Goal: Task Accomplishment & Management: Manage account settings

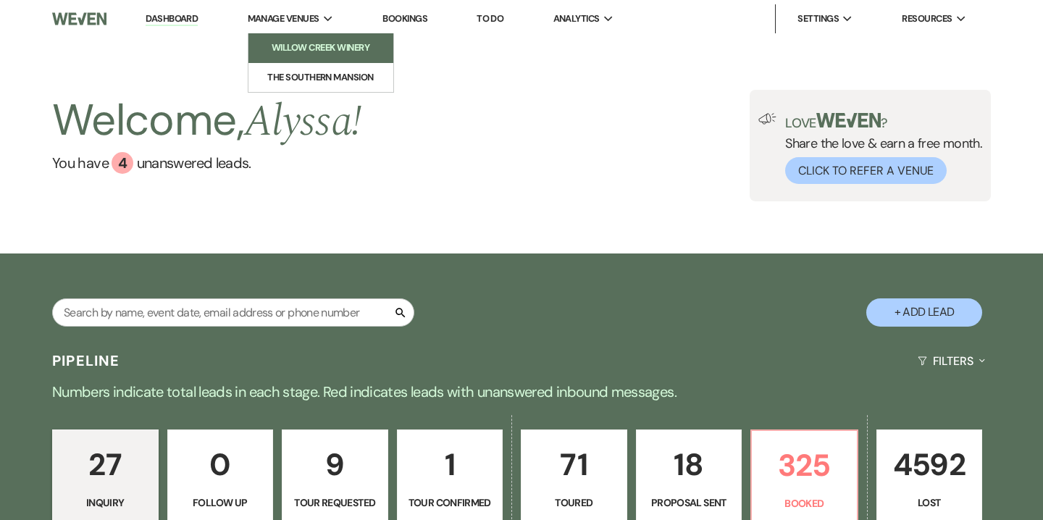
click at [310, 49] on li "Willow Creek Winery" at bounding box center [321, 48] width 130 height 14
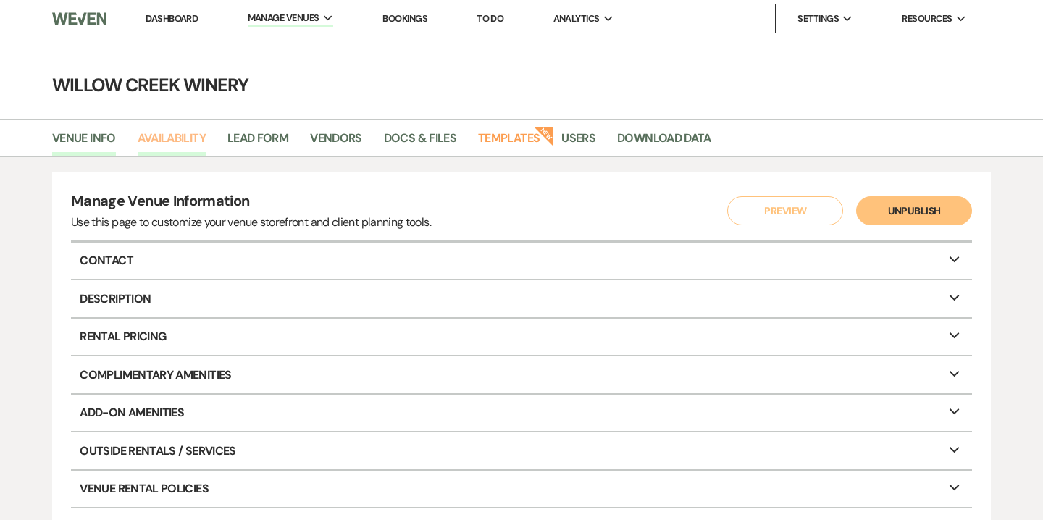
click at [177, 140] on link "Availability" at bounding box center [172, 143] width 68 height 28
select select "2"
select select "2026"
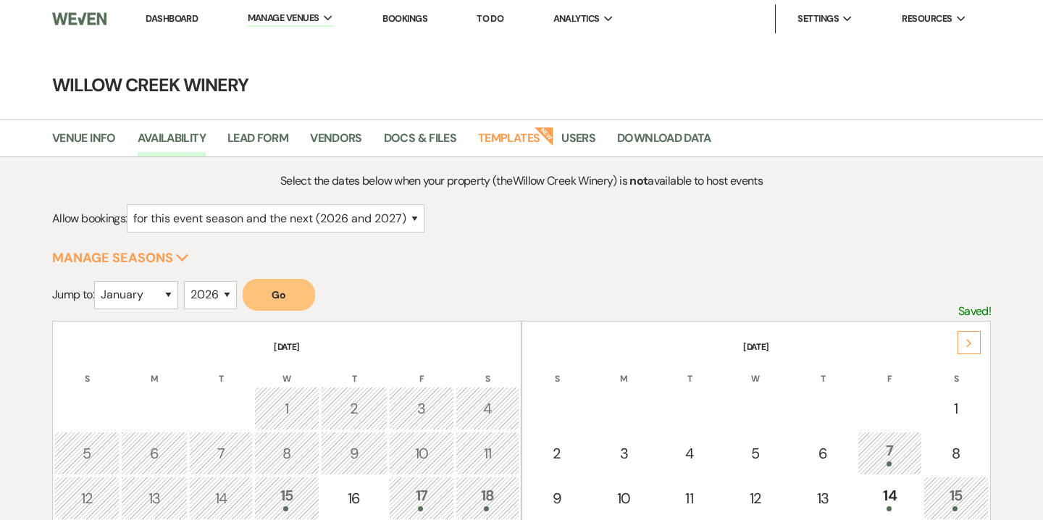
click at [967, 339] on use at bounding box center [968, 343] width 5 height 8
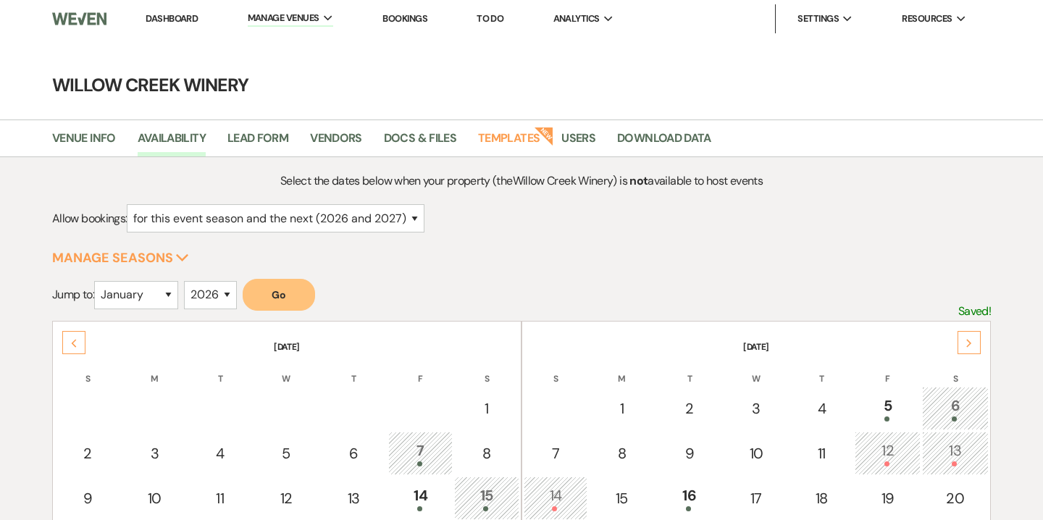
click at [967, 339] on use at bounding box center [968, 343] width 5 height 8
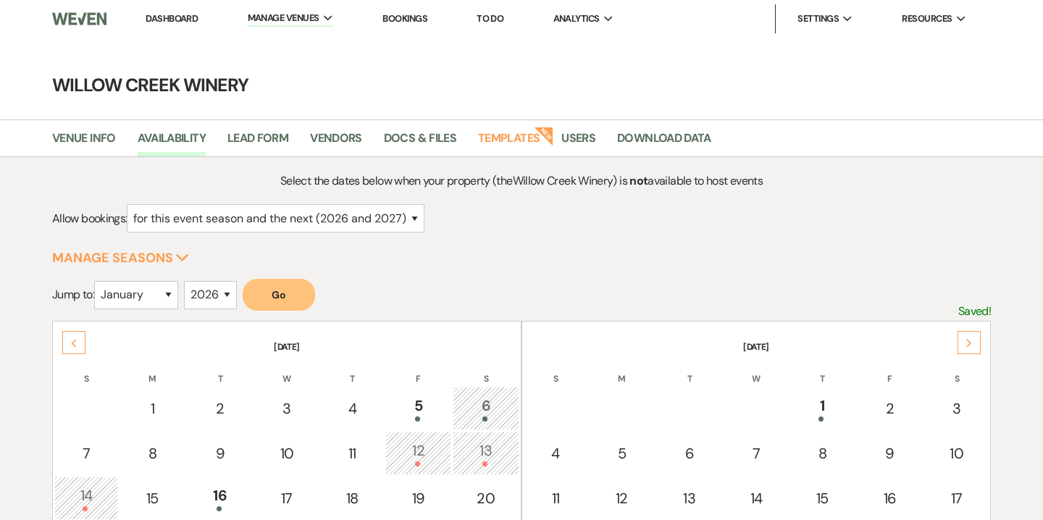
click at [967, 339] on use at bounding box center [968, 343] width 5 height 8
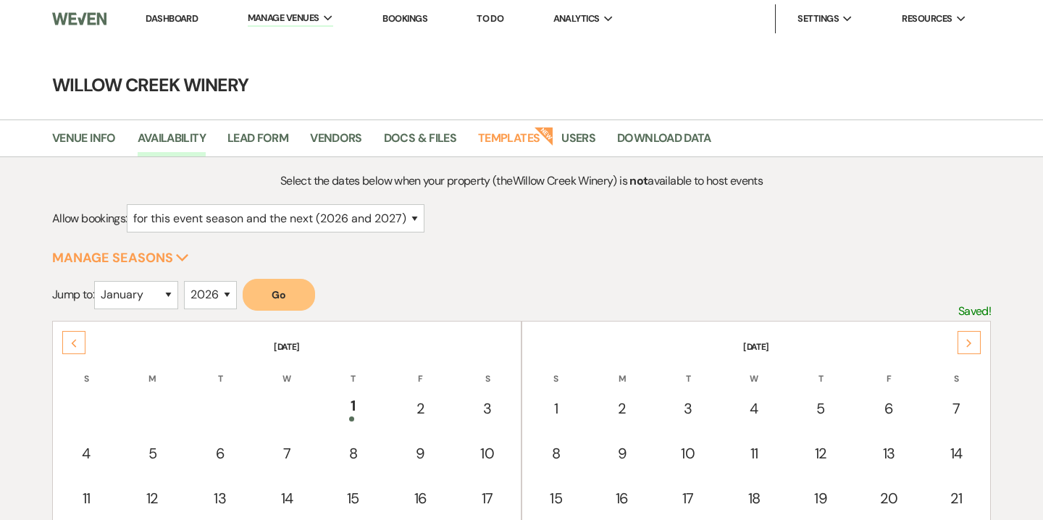
click at [967, 339] on use at bounding box center [968, 343] width 5 height 8
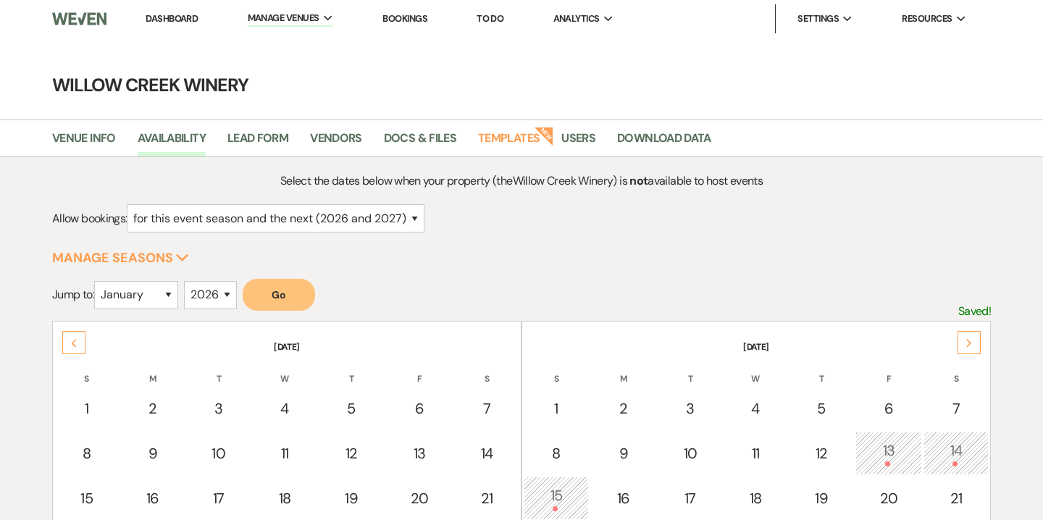
click at [967, 339] on use at bounding box center [968, 343] width 5 height 8
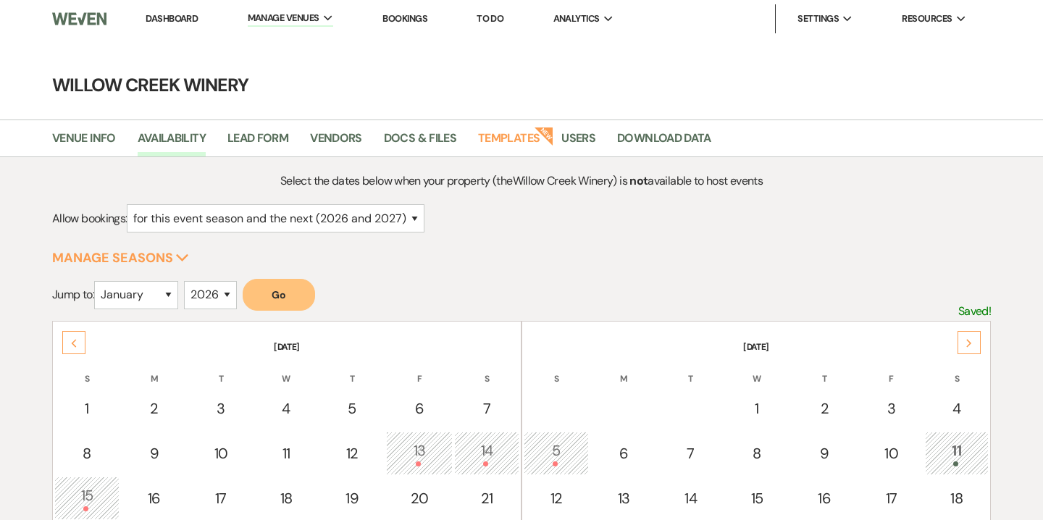
click at [967, 339] on use at bounding box center [968, 343] width 5 height 8
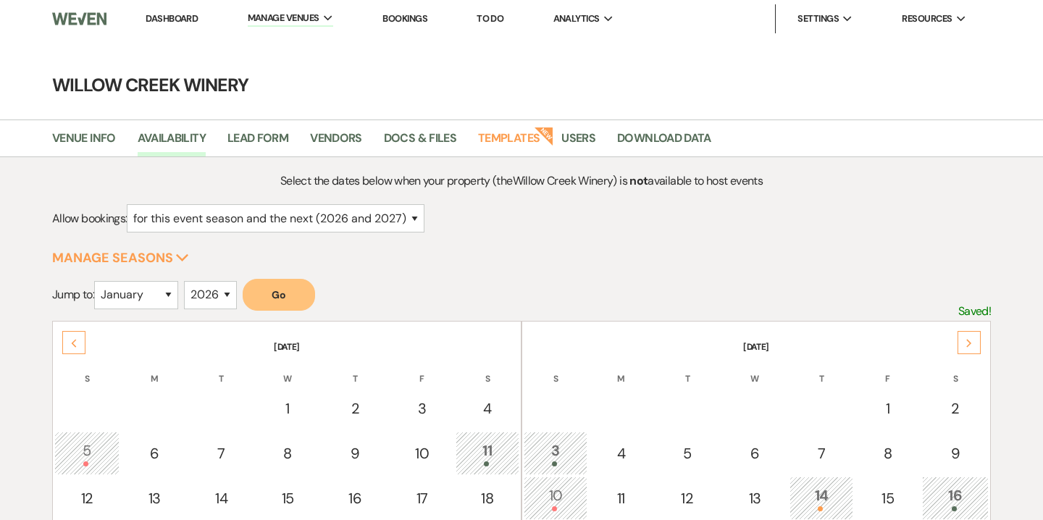
click at [967, 339] on use at bounding box center [968, 343] width 5 height 8
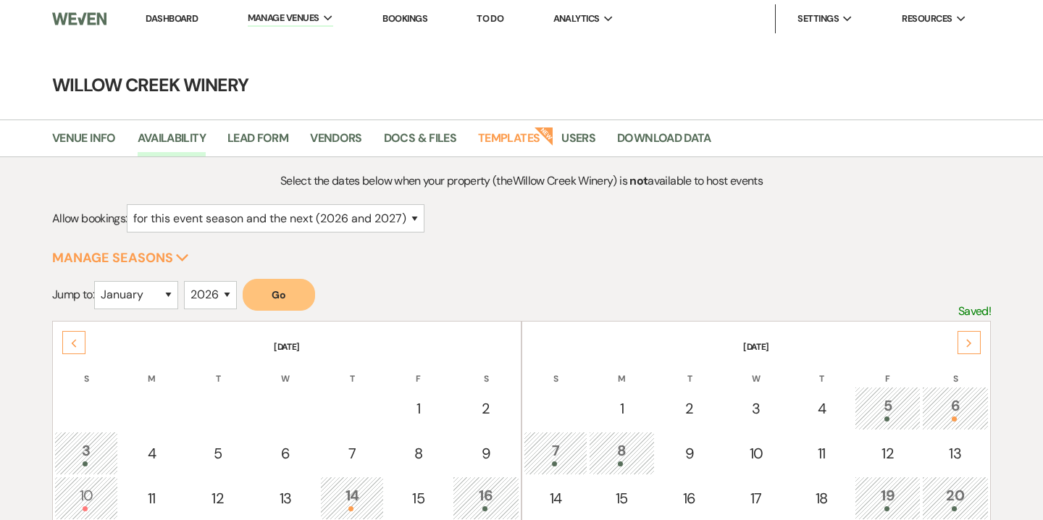
click at [967, 339] on use at bounding box center [968, 343] width 5 height 8
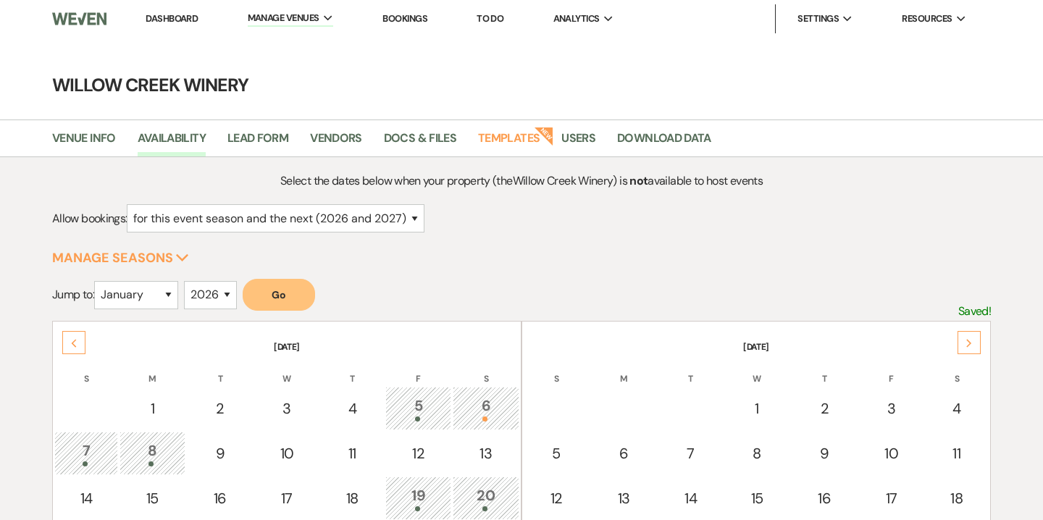
click at [967, 339] on use at bounding box center [968, 343] width 5 height 8
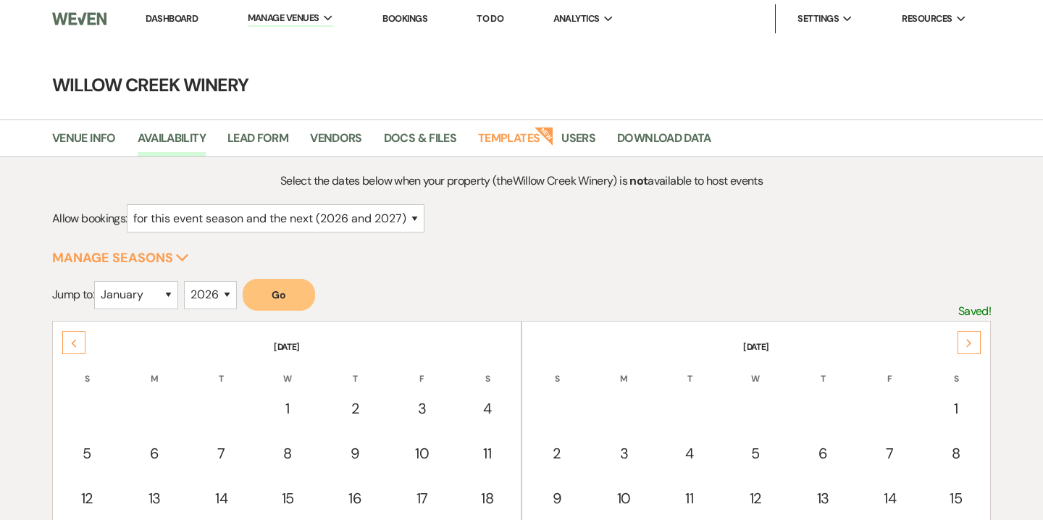
click at [967, 339] on use at bounding box center [968, 343] width 5 height 8
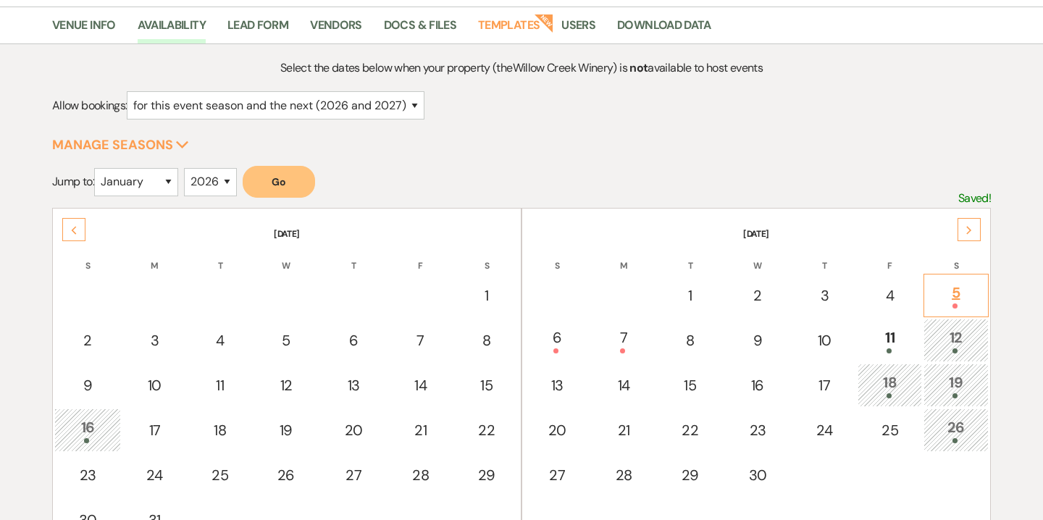
scroll to position [114, 0]
click at [955, 348] on span at bounding box center [955, 350] width 5 height 5
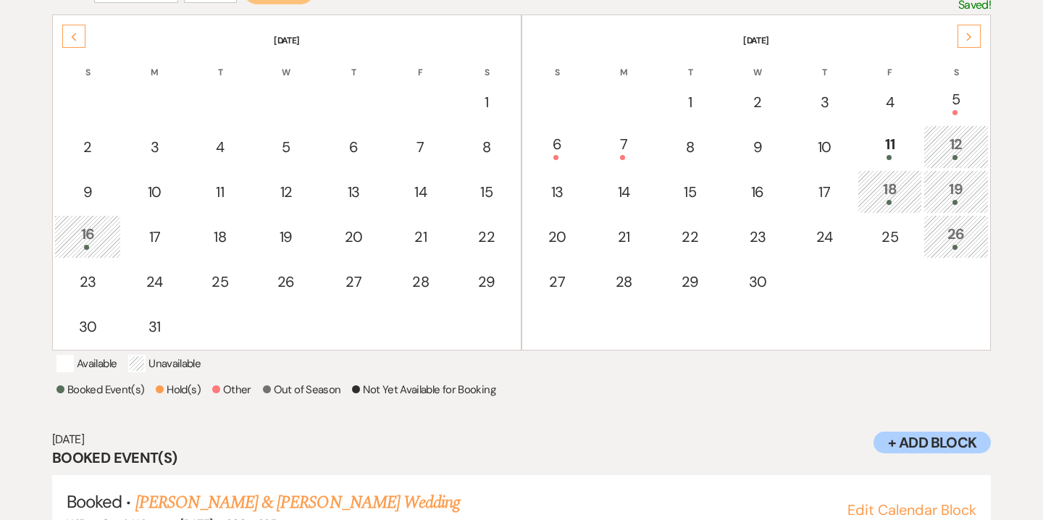
scroll to position [286, 0]
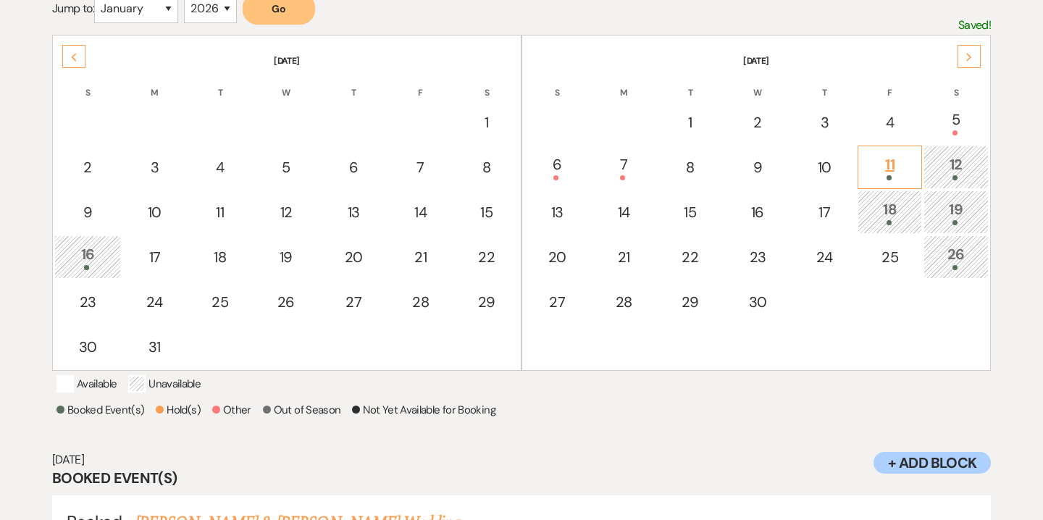
click at [900, 156] on div "11" at bounding box center [890, 167] width 48 height 27
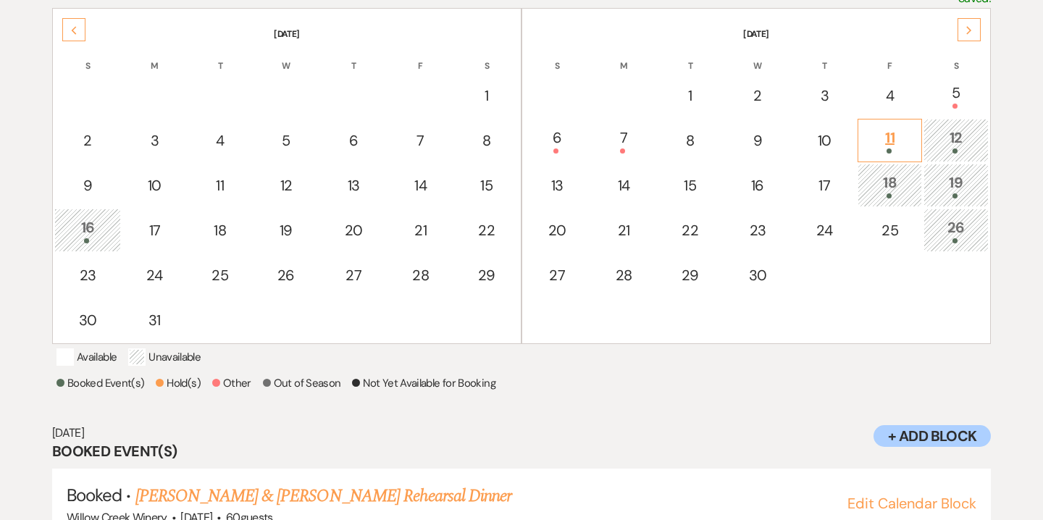
scroll to position [312, 0]
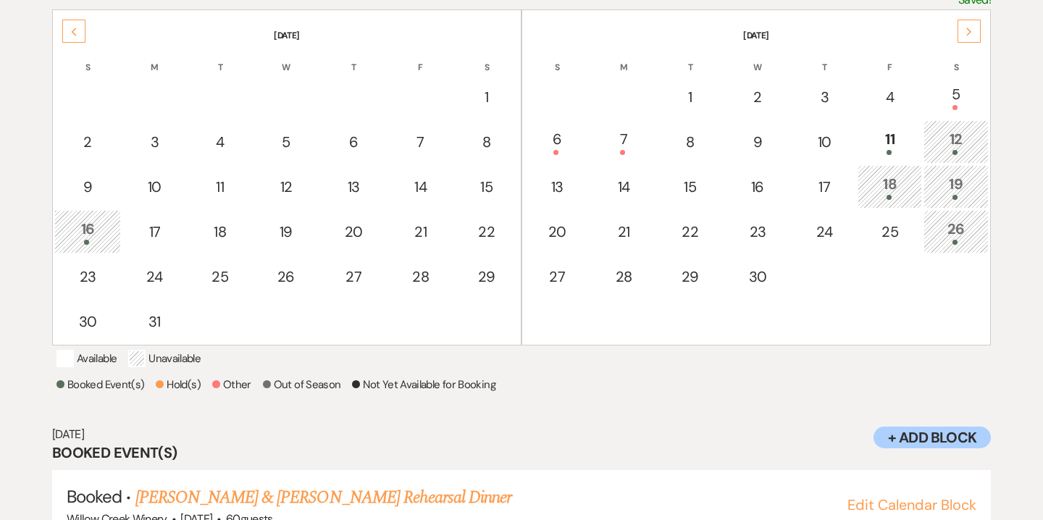
click at [887, 192] on div "18" at bounding box center [890, 186] width 48 height 27
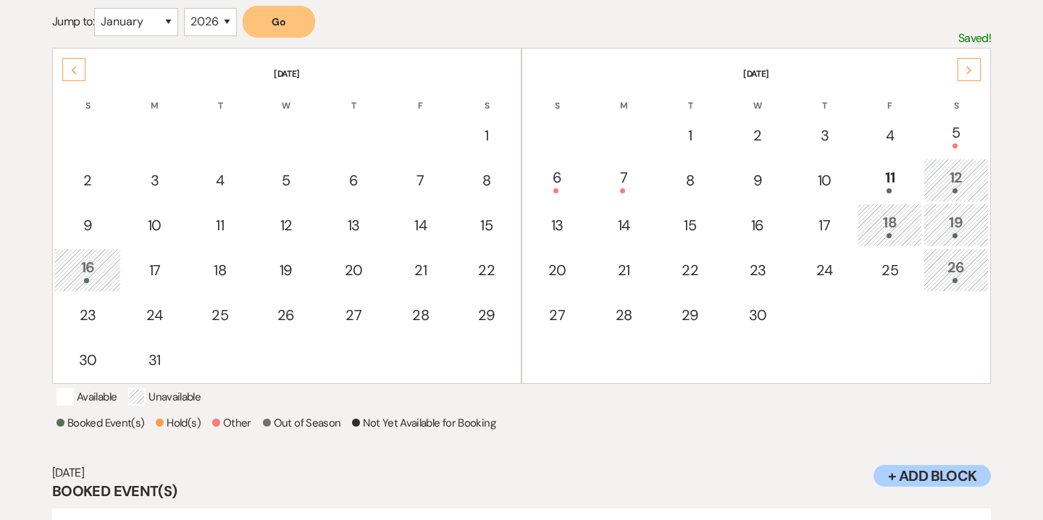
scroll to position [271, 0]
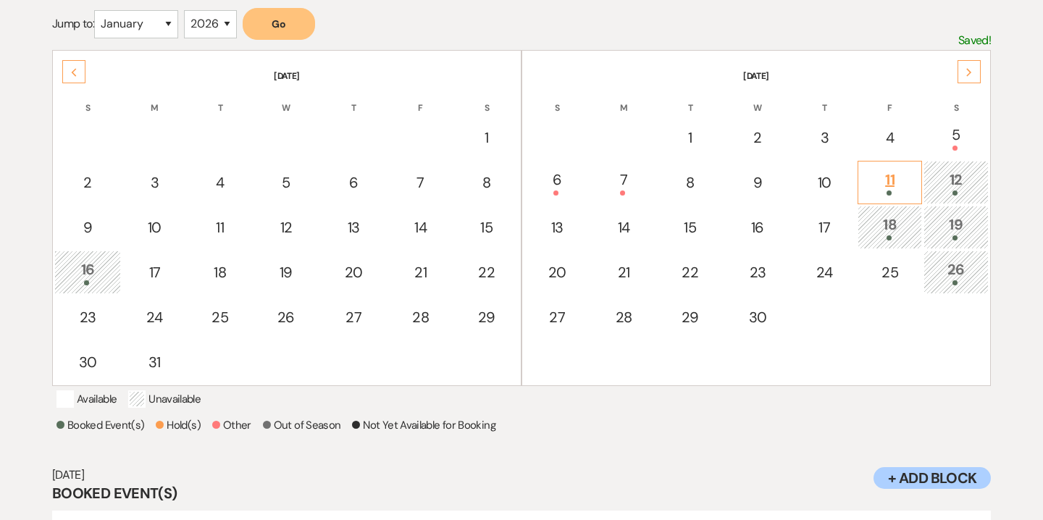
click at [893, 179] on div "11" at bounding box center [890, 182] width 48 height 27
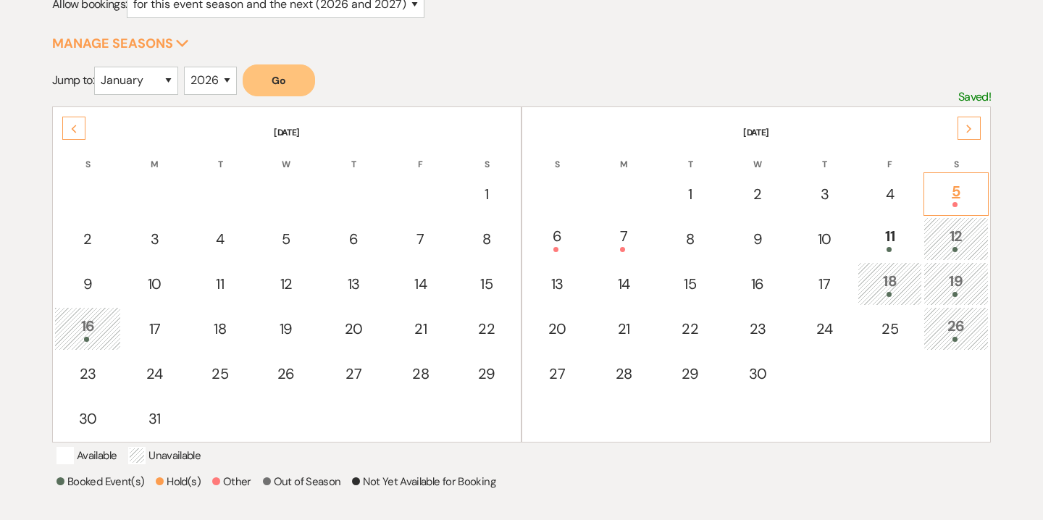
scroll to position [222, 0]
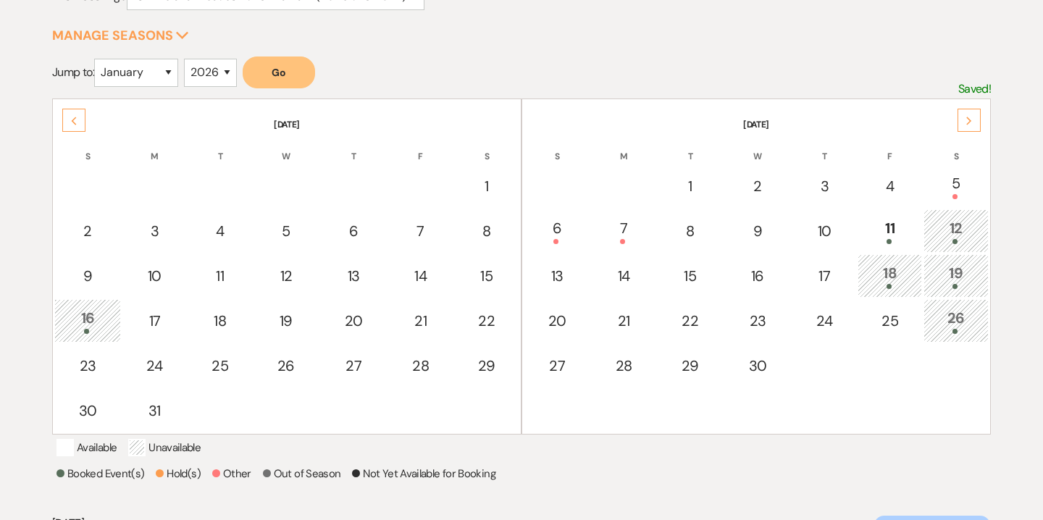
click at [964, 120] on div "Next" at bounding box center [969, 120] width 23 height 23
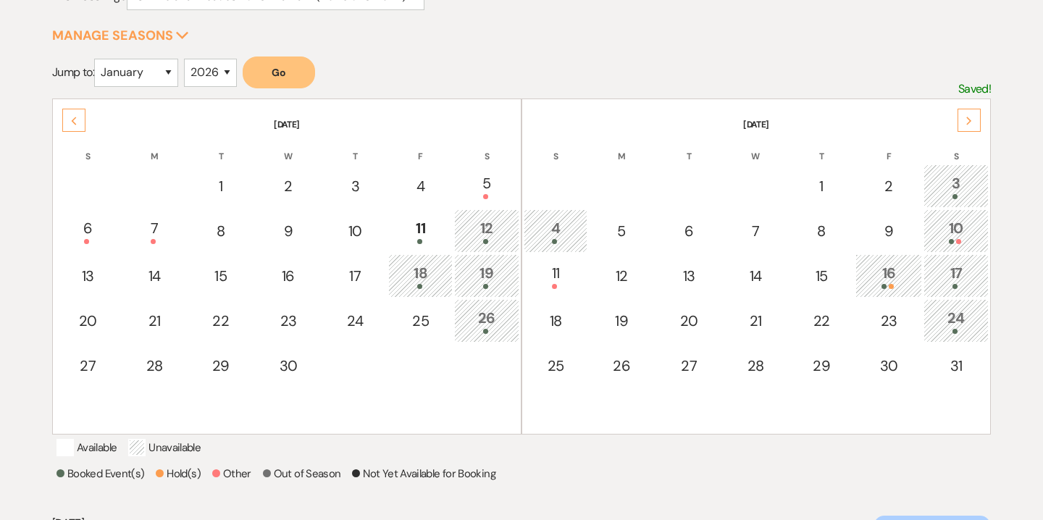
click at [962, 117] on div "Next" at bounding box center [969, 120] width 23 height 23
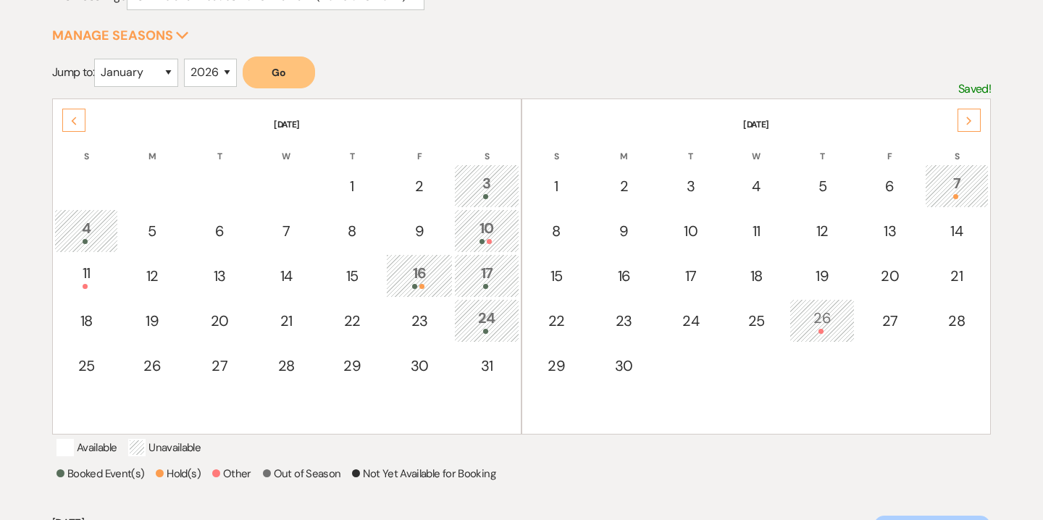
click at [971, 117] on icon "Next" at bounding box center [969, 121] width 7 height 9
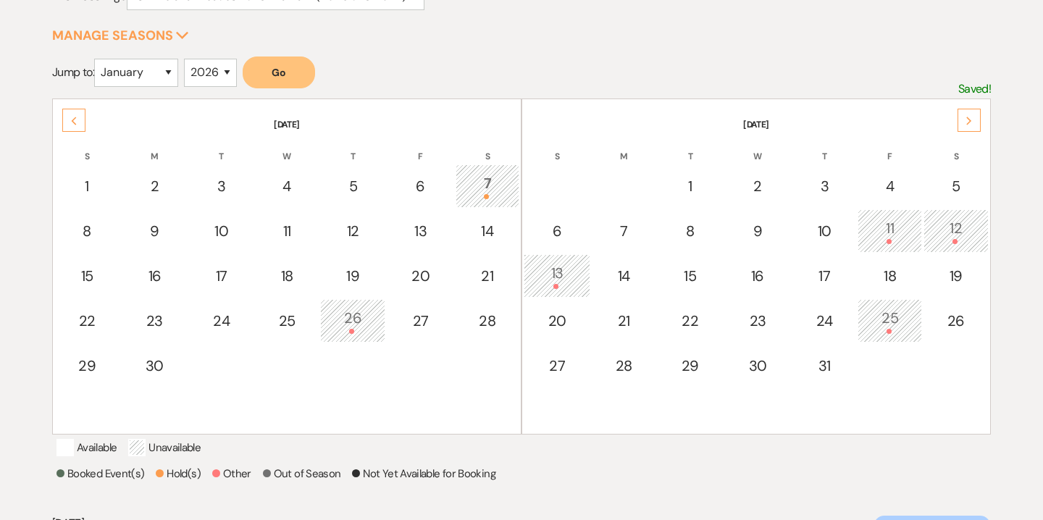
click at [75, 125] on div "Previous" at bounding box center [73, 120] width 23 height 23
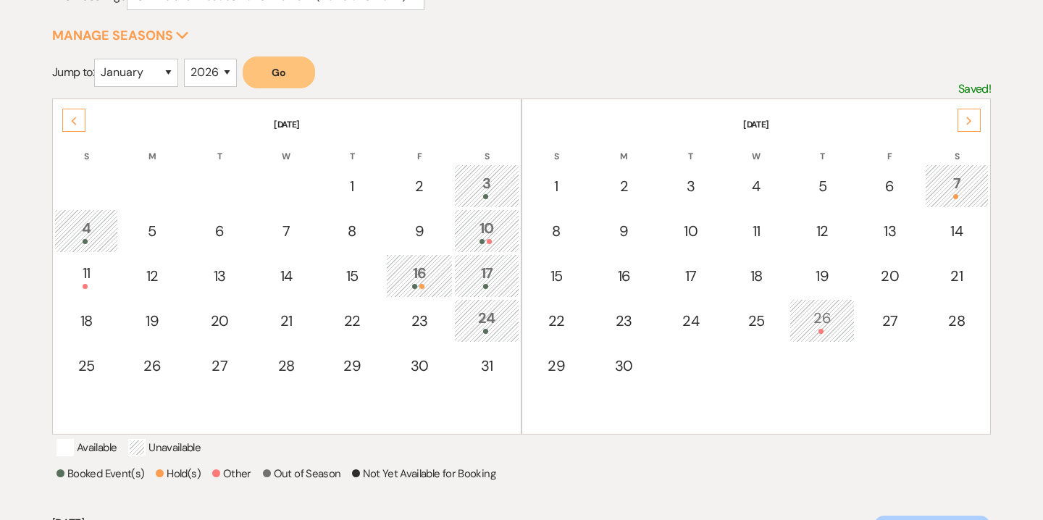
click at [75, 125] on div "Previous" at bounding box center [73, 120] width 23 height 23
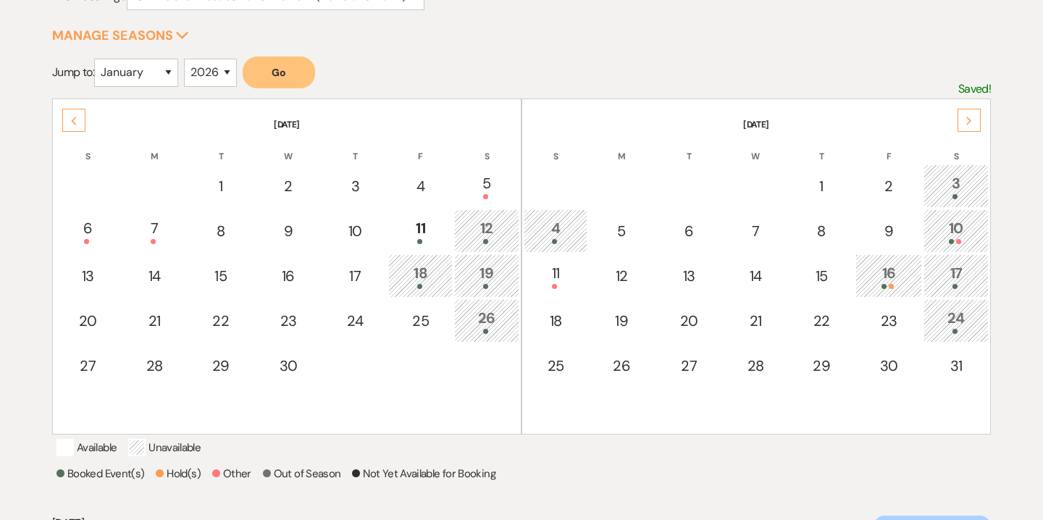
click at [75, 125] on div "Previous" at bounding box center [73, 120] width 23 height 23
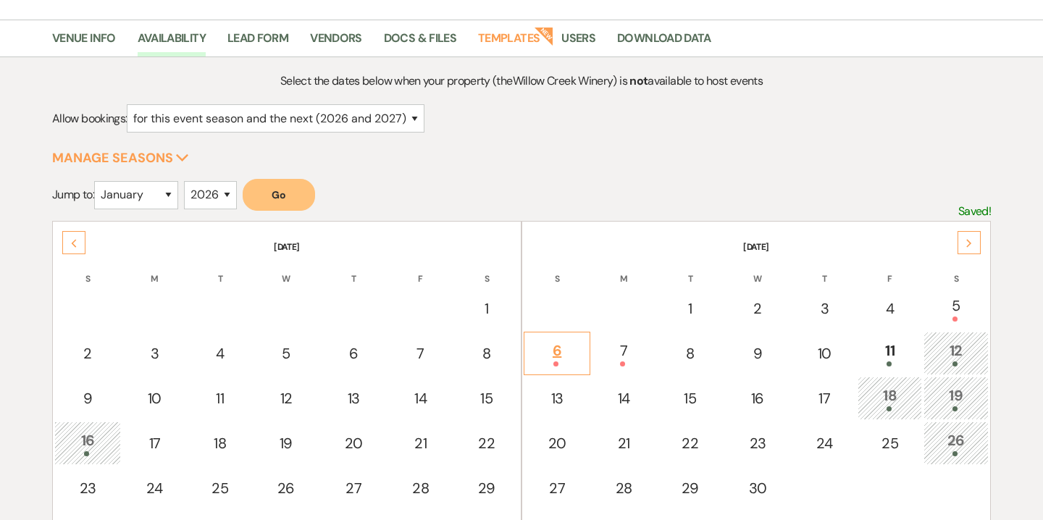
scroll to position [0, 0]
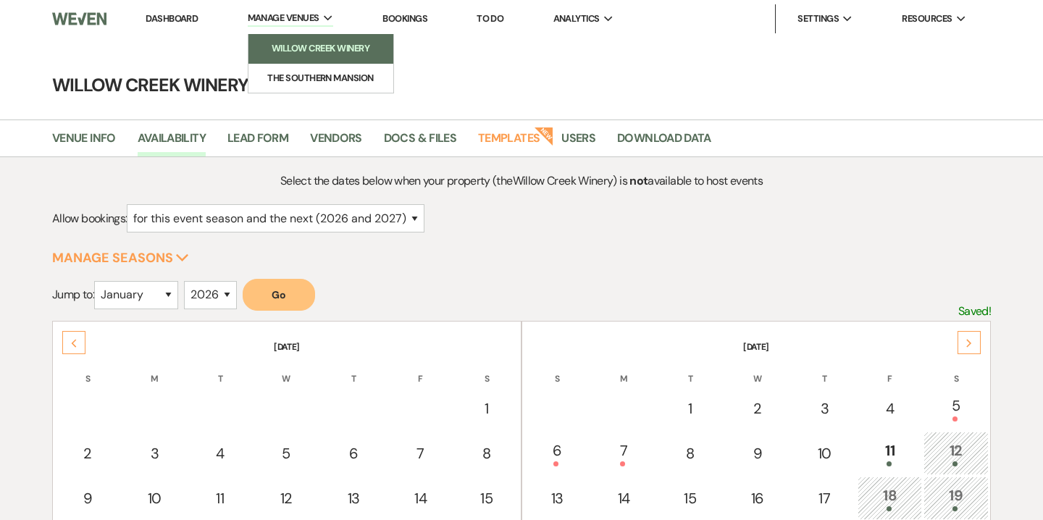
click at [322, 44] on li "Willow Creek Winery" at bounding box center [321, 48] width 130 height 14
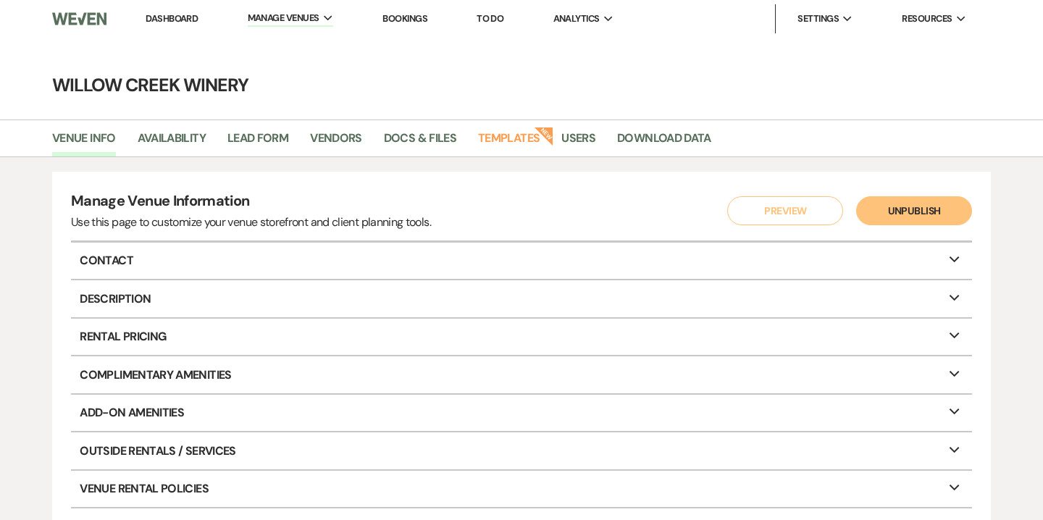
click at [417, 23] on link "Bookings" at bounding box center [405, 18] width 45 height 12
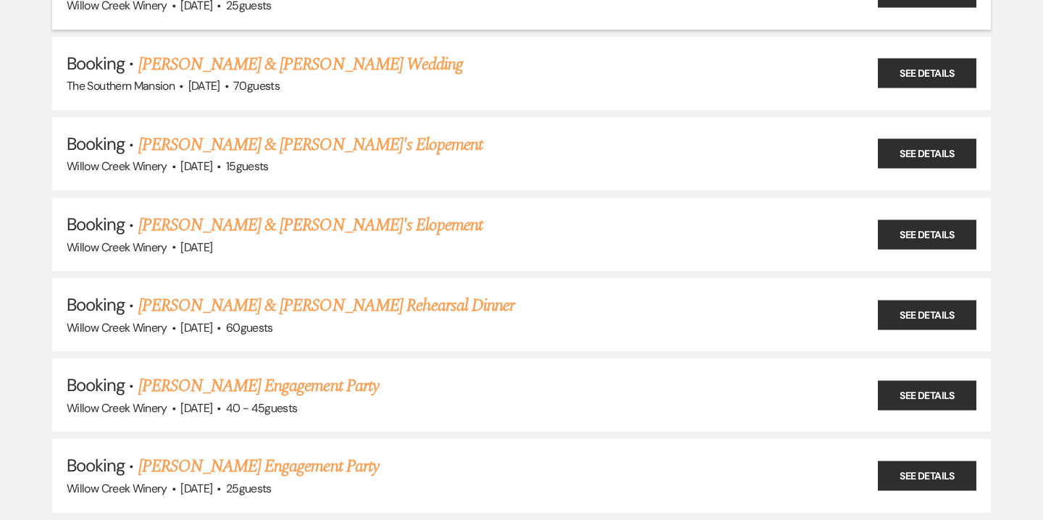
scroll to position [547, 0]
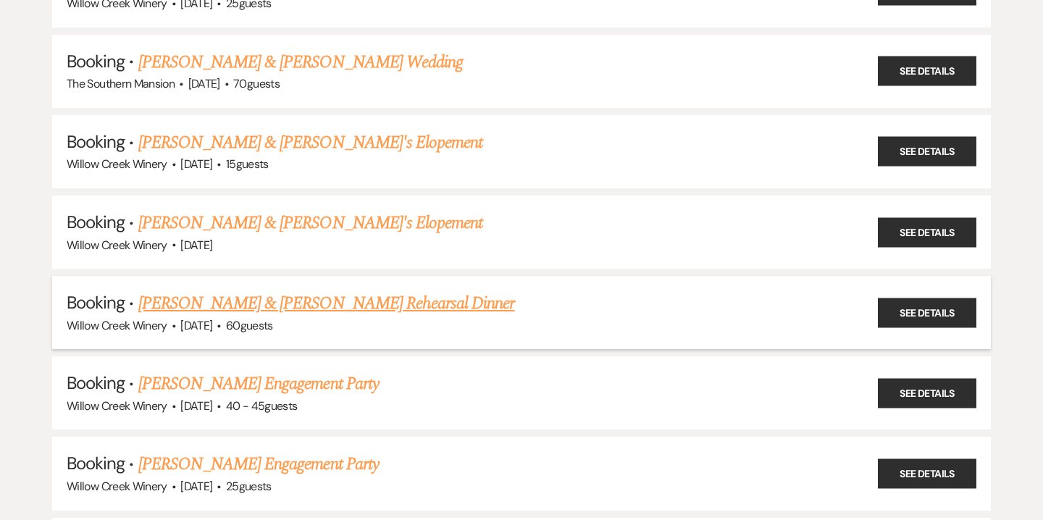
click at [254, 301] on link "Stevie Bailey & Kim Bailey's Rehearsal Dinner" at bounding box center [326, 304] width 377 height 26
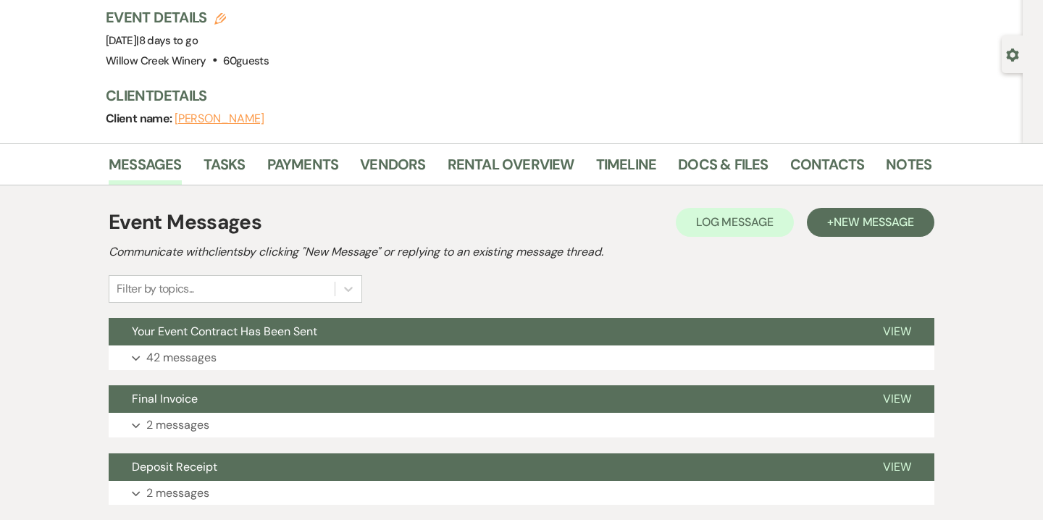
scroll to position [96, 0]
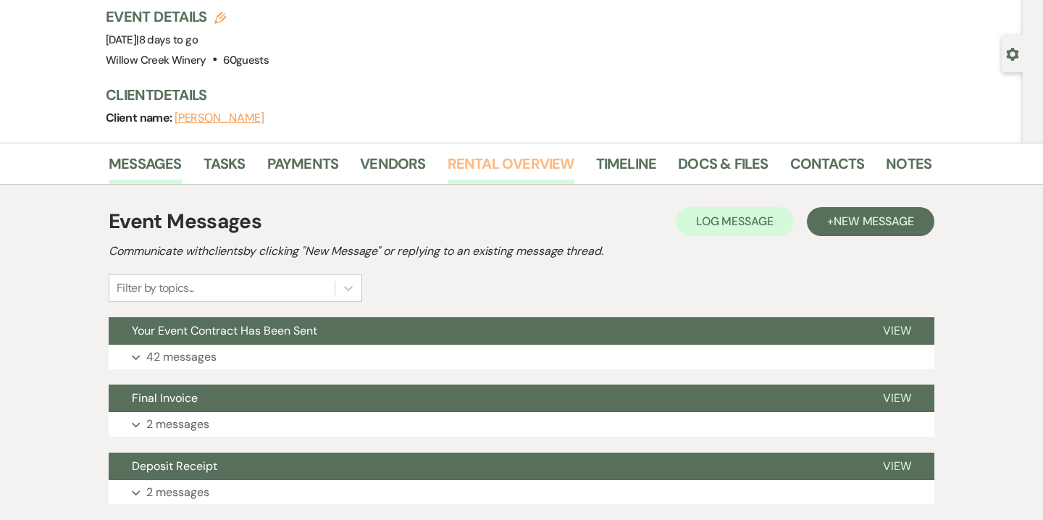
click at [537, 167] on link "Rental Overview" at bounding box center [511, 168] width 127 height 32
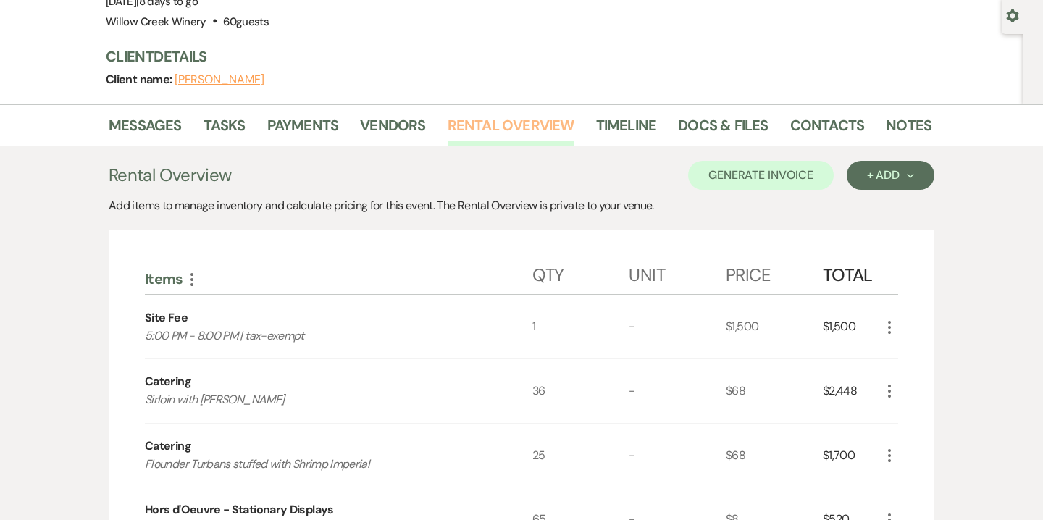
scroll to position [46, 0]
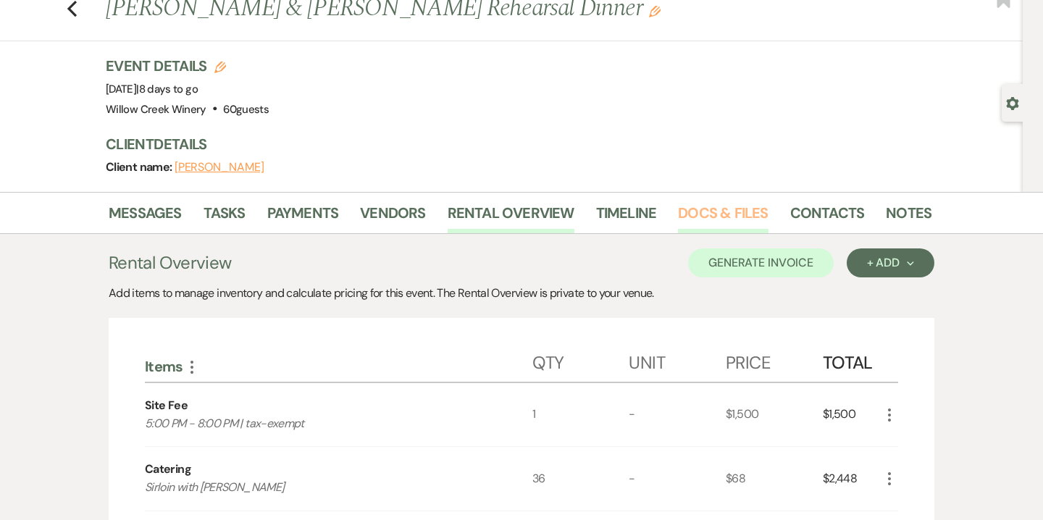
click at [704, 223] on link "Docs & Files" at bounding box center [723, 217] width 90 height 32
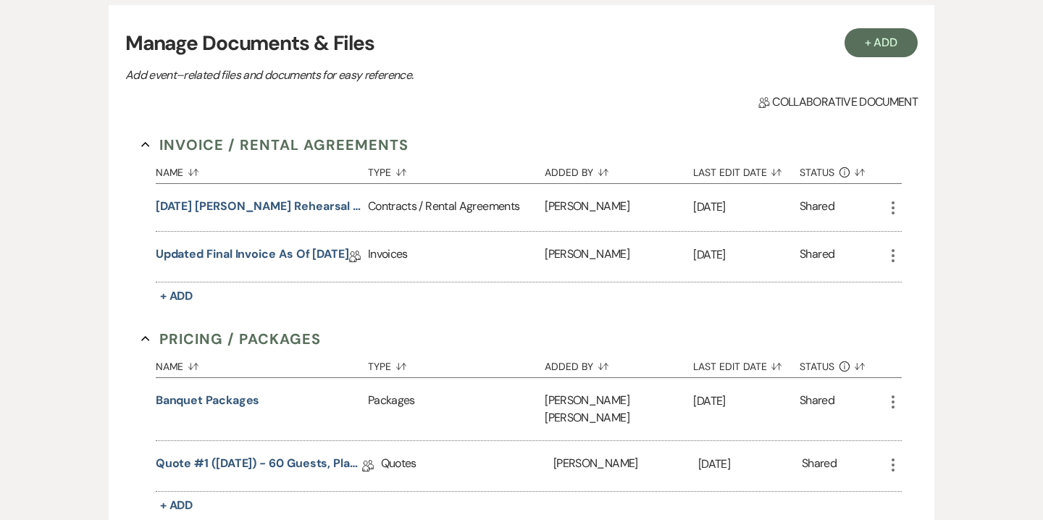
scroll to position [359, 0]
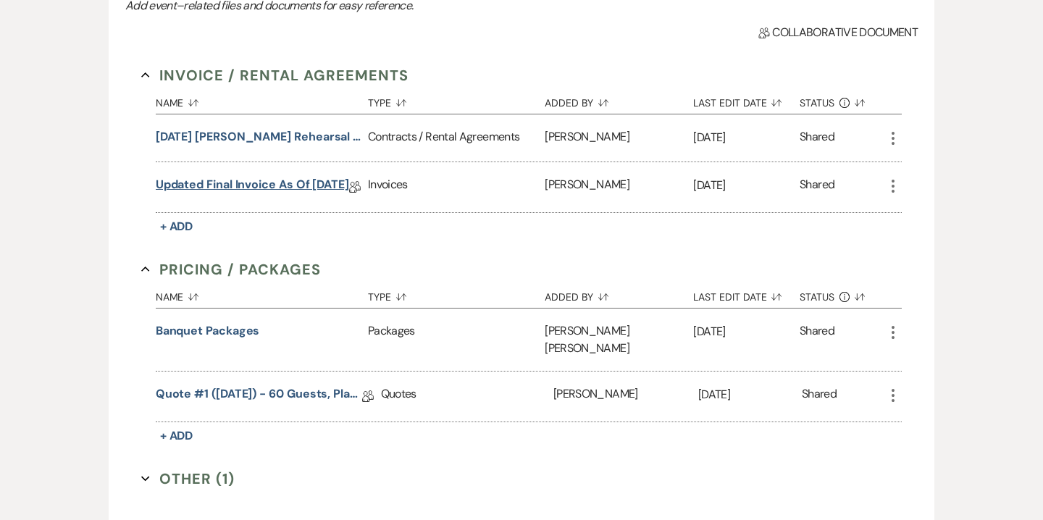
click at [265, 181] on link "Updated Final Invoice as of 10-10-2025" at bounding box center [252, 187] width 193 height 22
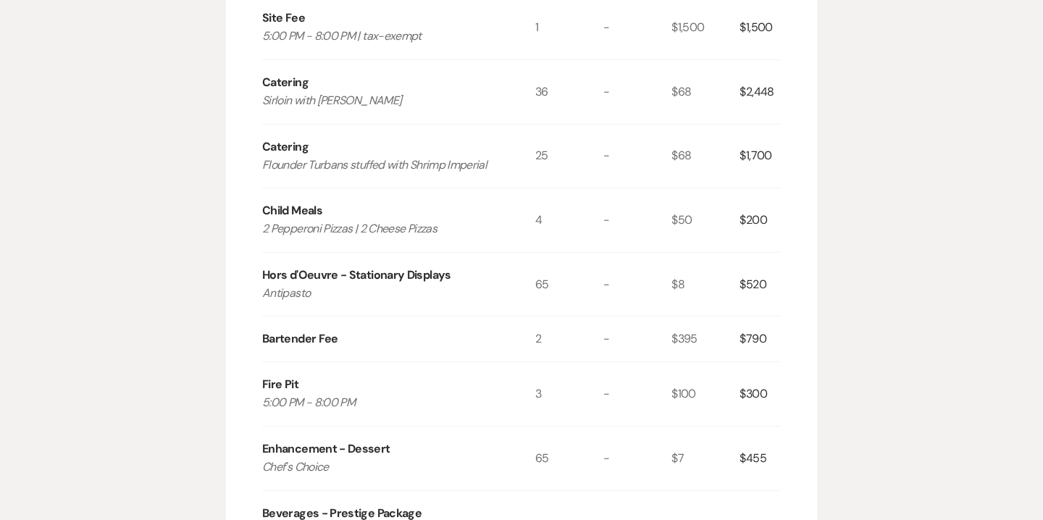
scroll to position [504, 0]
click at [334, 219] on p "2 Pepperoni Pizzas | 2 Cheese Pizzas" at bounding box center [385, 228] width 246 height 19
copy p "2 Pepperoni Pizzas | 2 Cheese Pizzas"
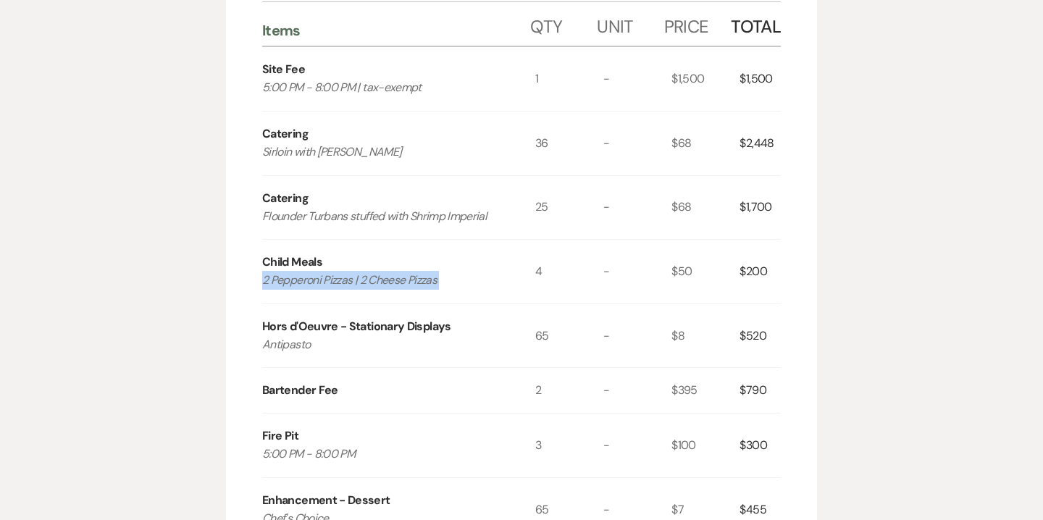
scroll to position [0, 0]
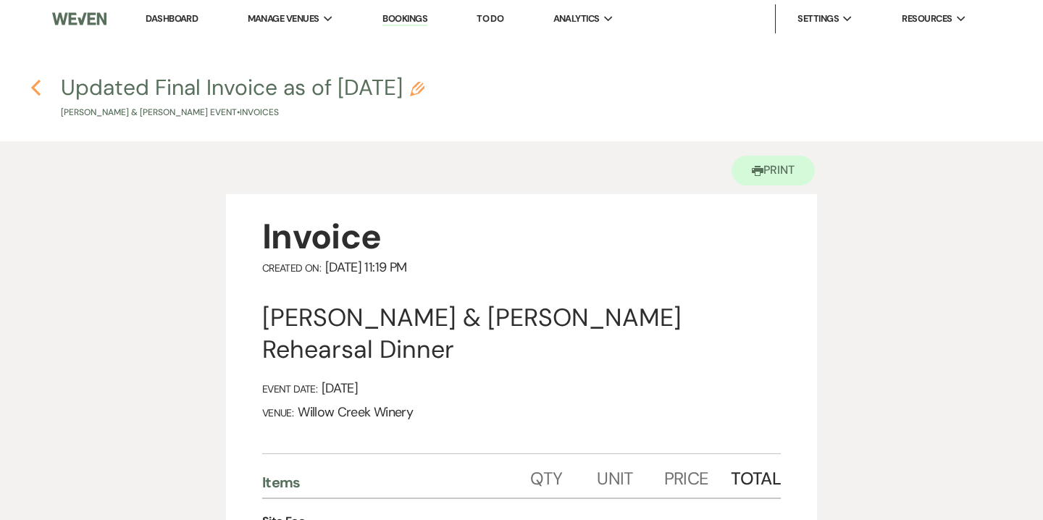
click at [40, 89] on icon "Previous" at bounding box center [35, 87] width 11 height 17
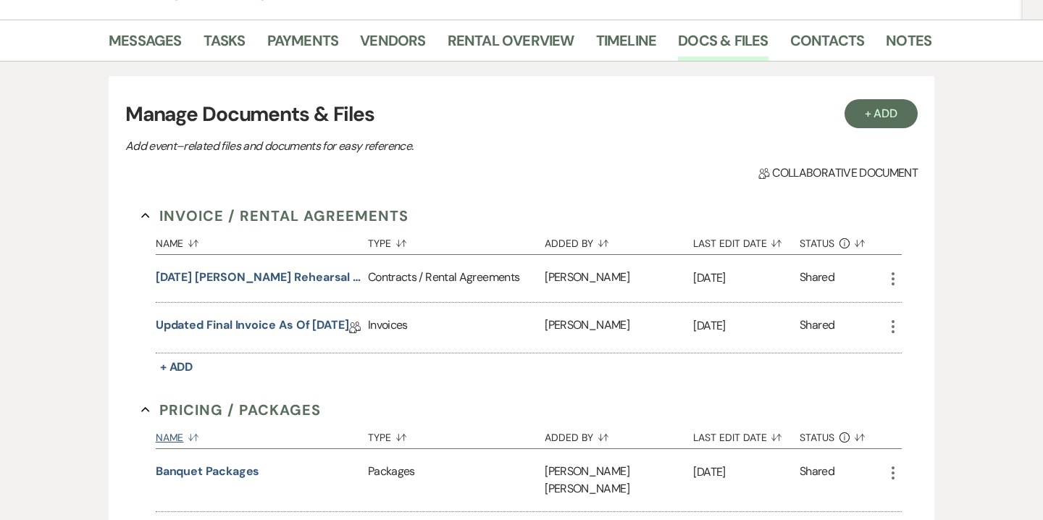
scroll to position [38, 0]
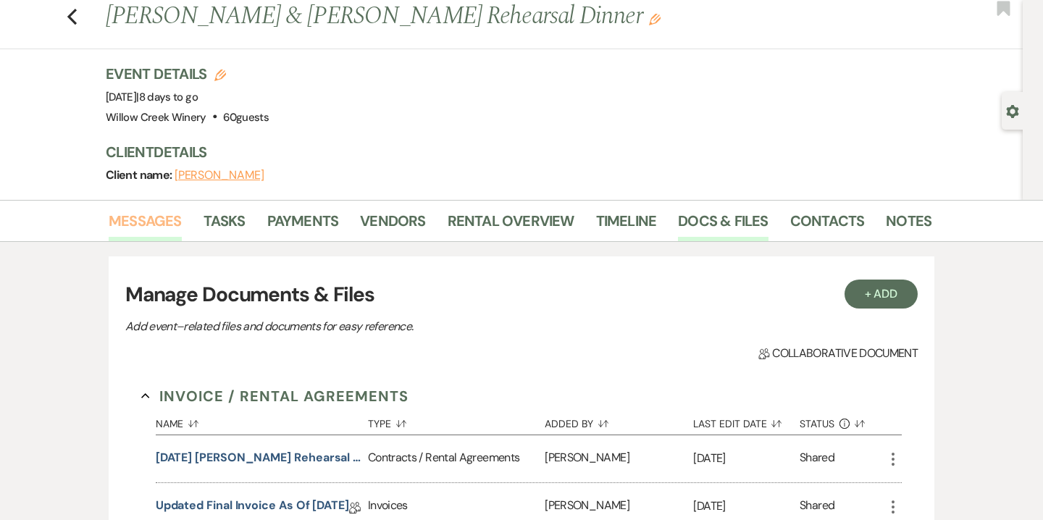
click at [162, 222] on link "Messages" at bounding box center [145, 225] width 73 height 32
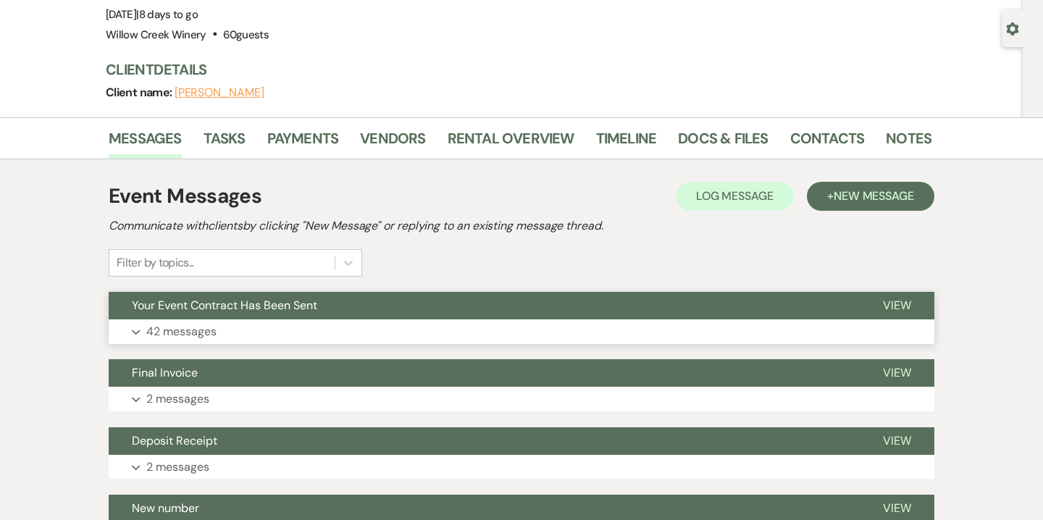
click at [443, 322] on button "Expand 42 messages" at bounding box center [522, 331] width 826 height 25
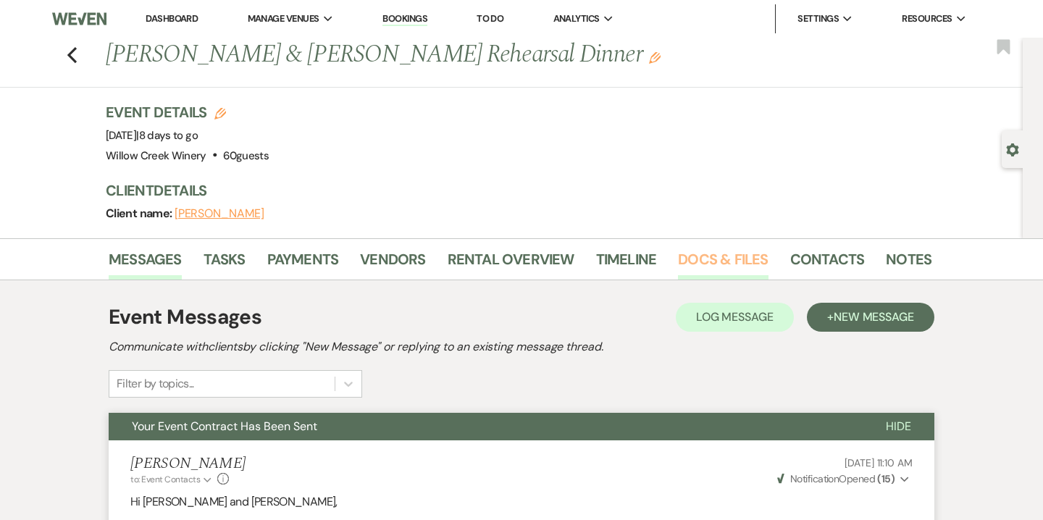
click at [715, 260] on link "Docs & Files" at bounding box center [723, 264] width 90 height 32
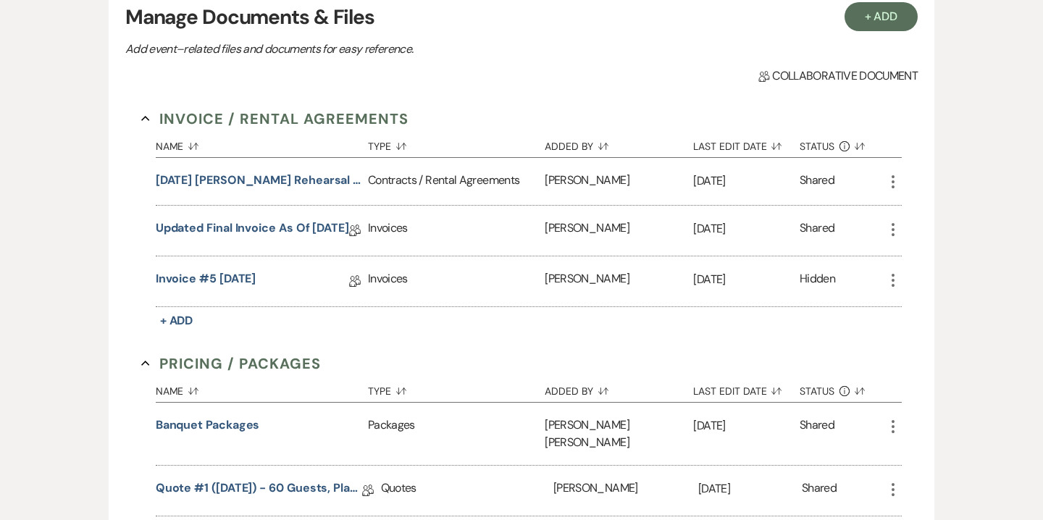
scroll to position [371, 0]
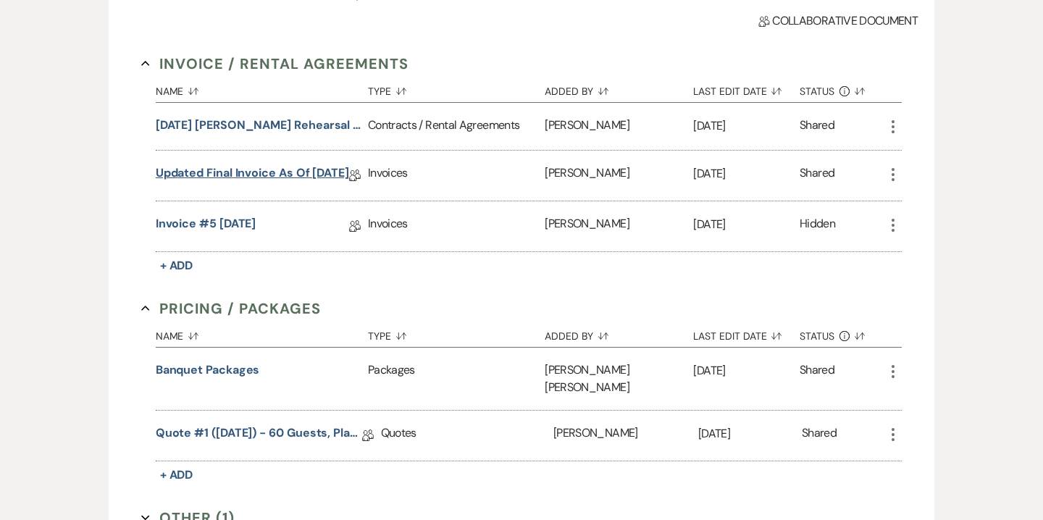
click at [275, 173] on link "Updated Final Invoice as of 10-10-2025" at bounding box center [252, 175] width 193 height 22
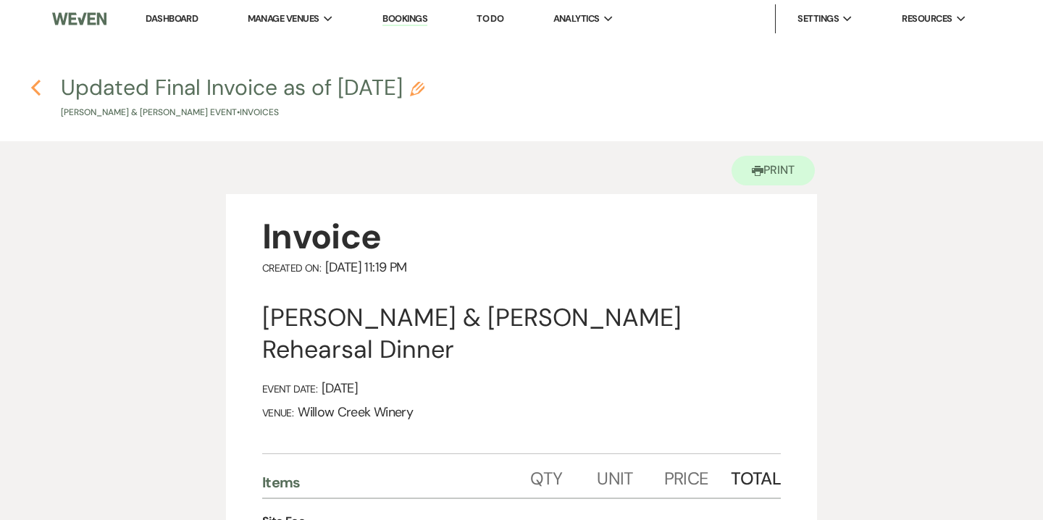
click at [39, 85] on icon "Previous" at bounding box center [35, 87] width 11 height 17
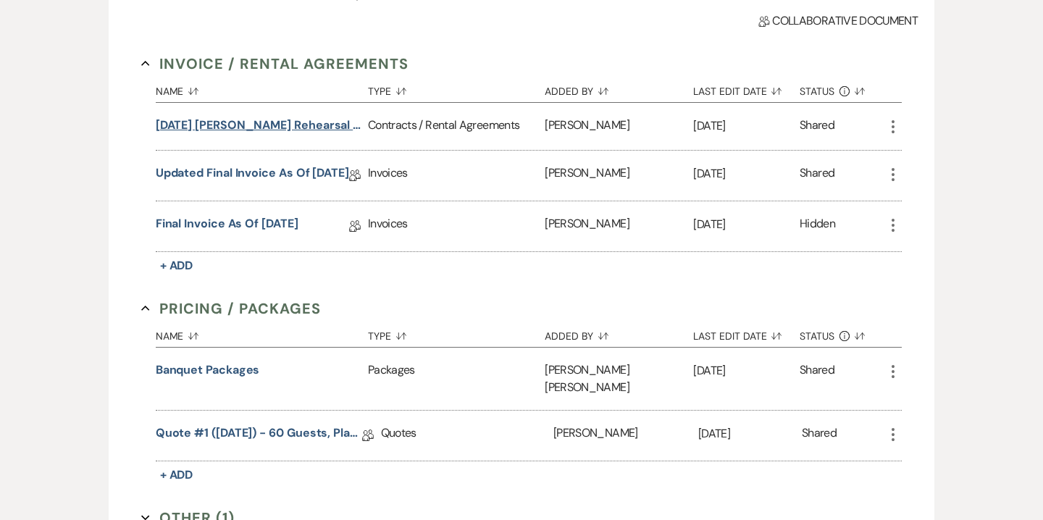
click at [273, 126] on button "10.24.25 Bailey Rehearsal Dinner Contract" at bounding box center [259, 125] width 206 height 17
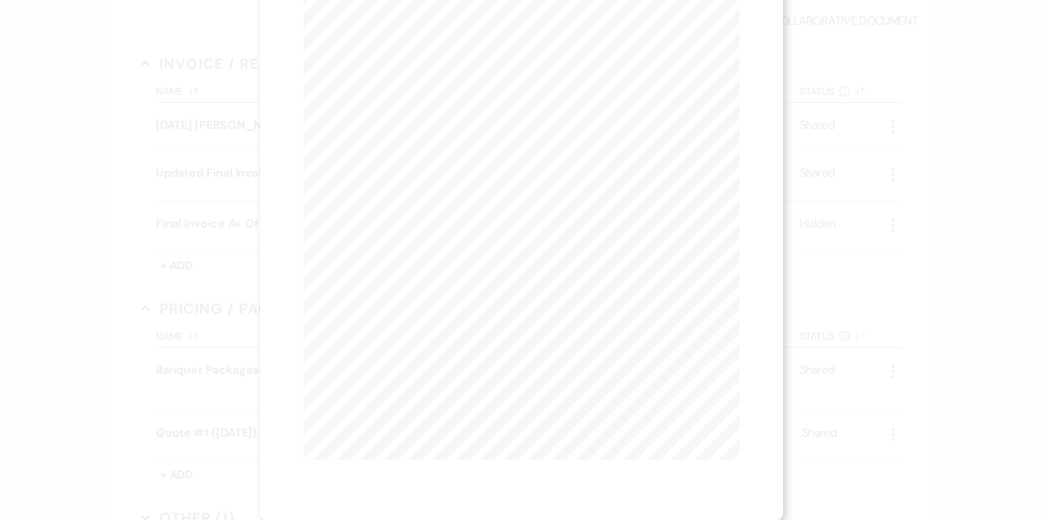
scroll to position [0, 0]
click at [456, 52] on button "Next Next" at bounding box center [446, 53] width 38 height 12
click at [450, 58] on button "Next Next" at bounding box center [446, 53] width 38 height 12
click at [450, 53] on button "Next Next" at bounding box center [446, 53] width 38 height 12
click at [450, 52] on button "Next Next" at bounding box center [446, 53] width 38 height 12
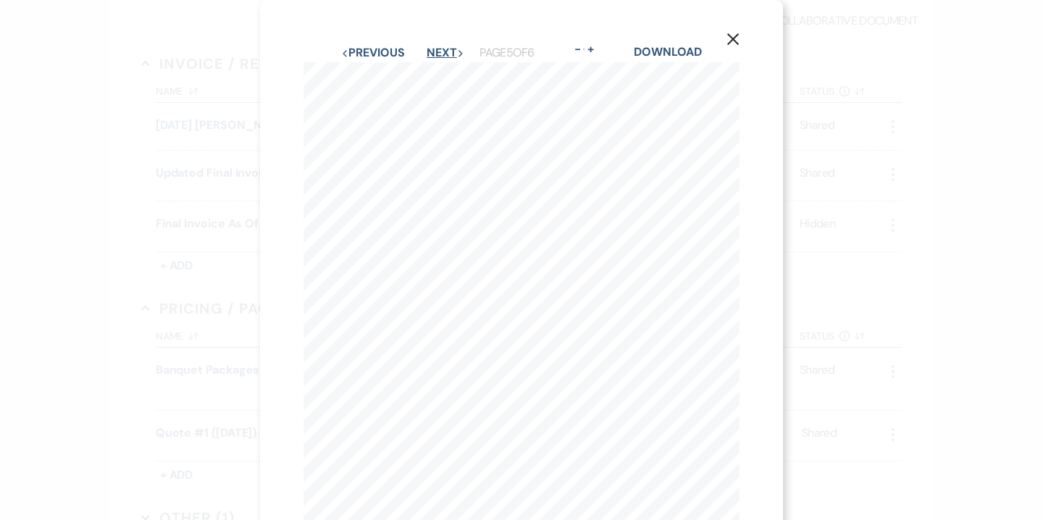
click at [445, 47] on button "Next Next" at bounding box center [446, 53] width 38 height 12
click at [373, 47] on button "Previous Previous" at bounding box center [372, 53] width 63 height 12
click at [387, 57] on button "Previous Previous" at bounding box center [372, 53] width 63 height 12
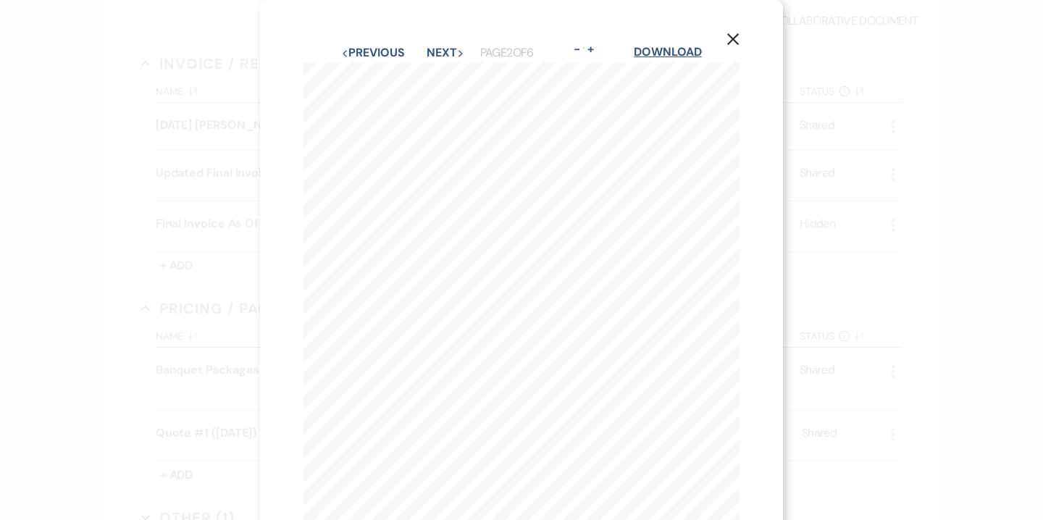
click at [674, 53] on link "Download" at bounding box center [667, 51] width 67 height 15
click at [730, 46] on button "X" at bounding box center [733, 38] width 22 height 25
